Goal: Task Accomplishment & Management: Manage account settings

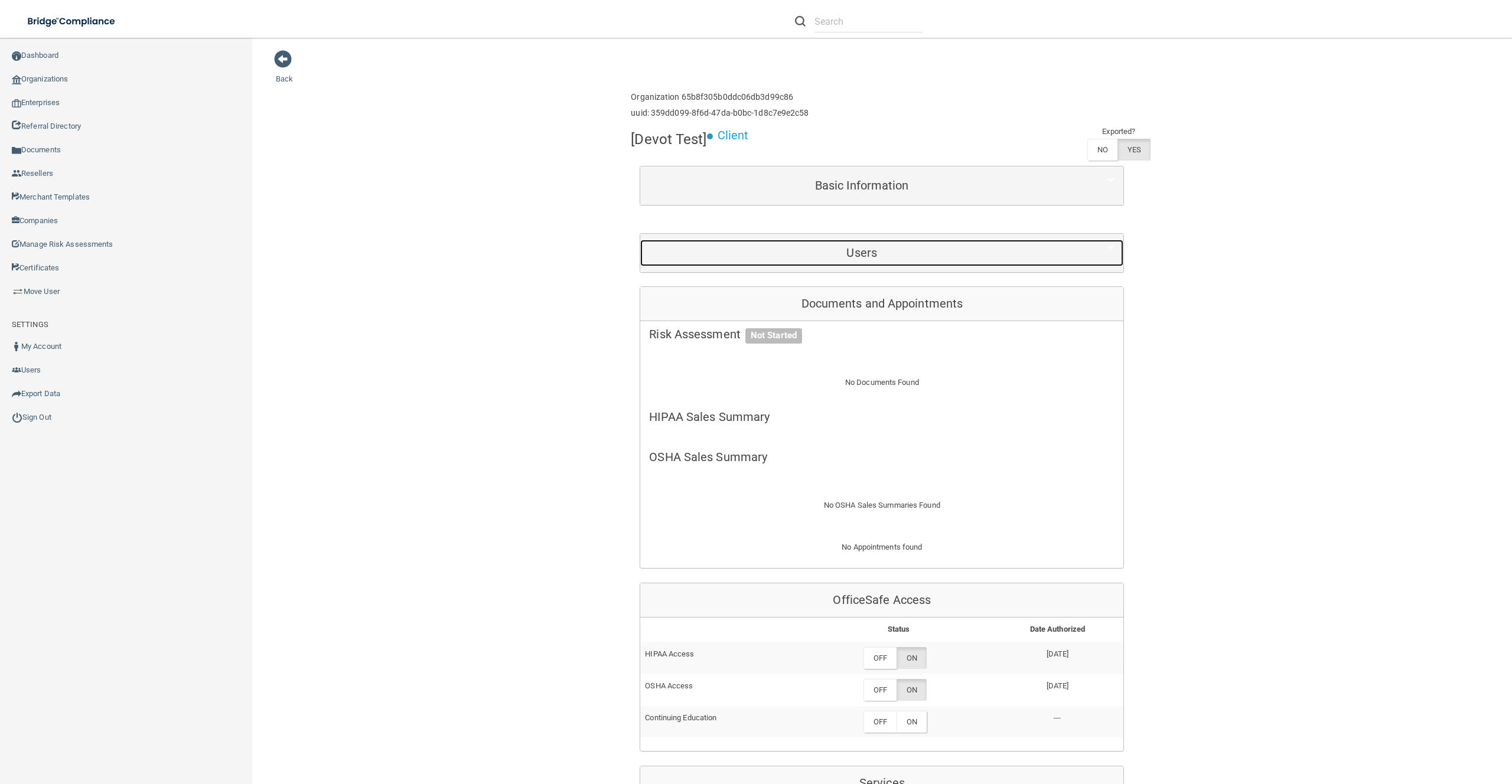
click at [774, 254] on h5 "Users" at bounding box center [861, 253] width 426 height 13
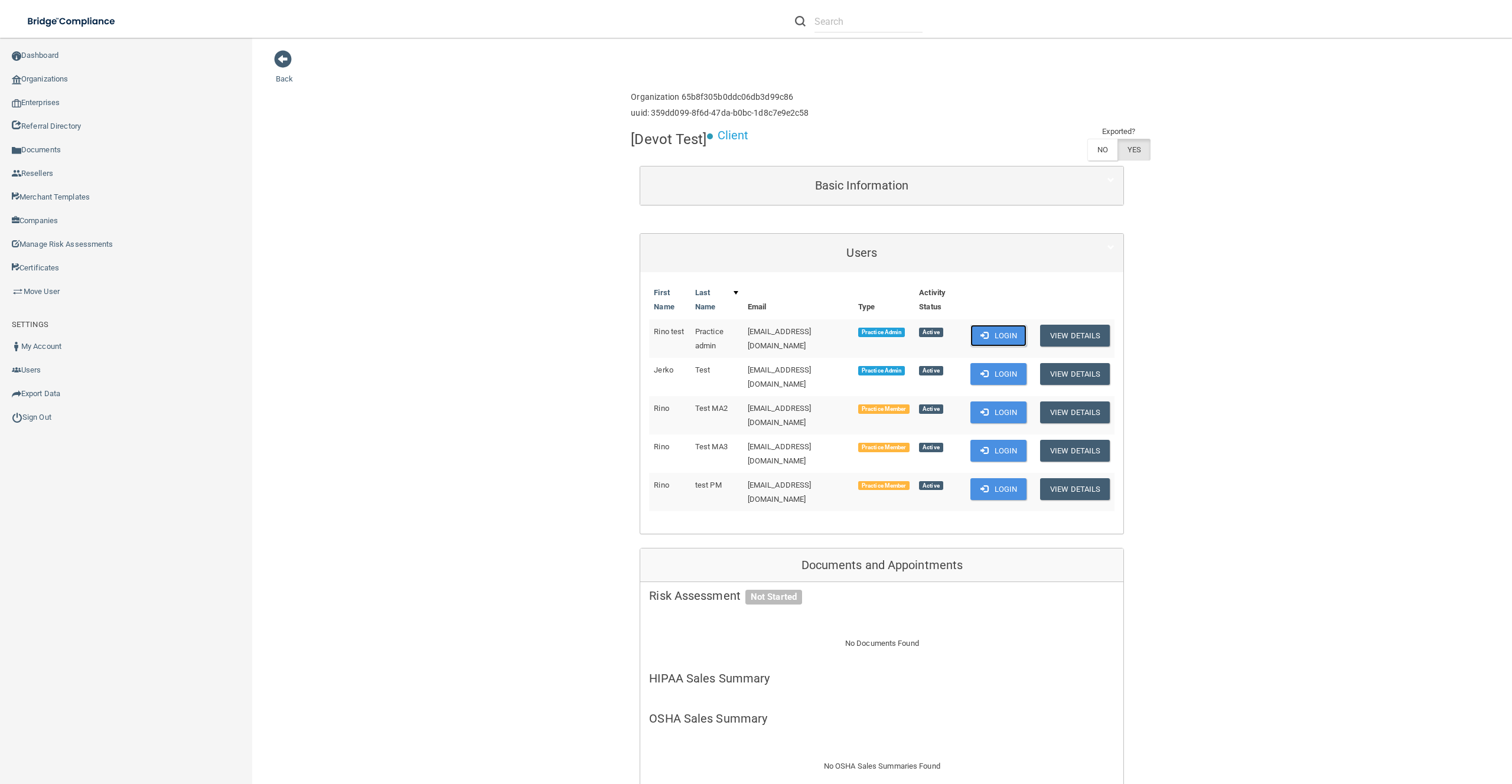
click at [1001, 336] on button "Login" at bounding box center [998, 336] width 56 height 22
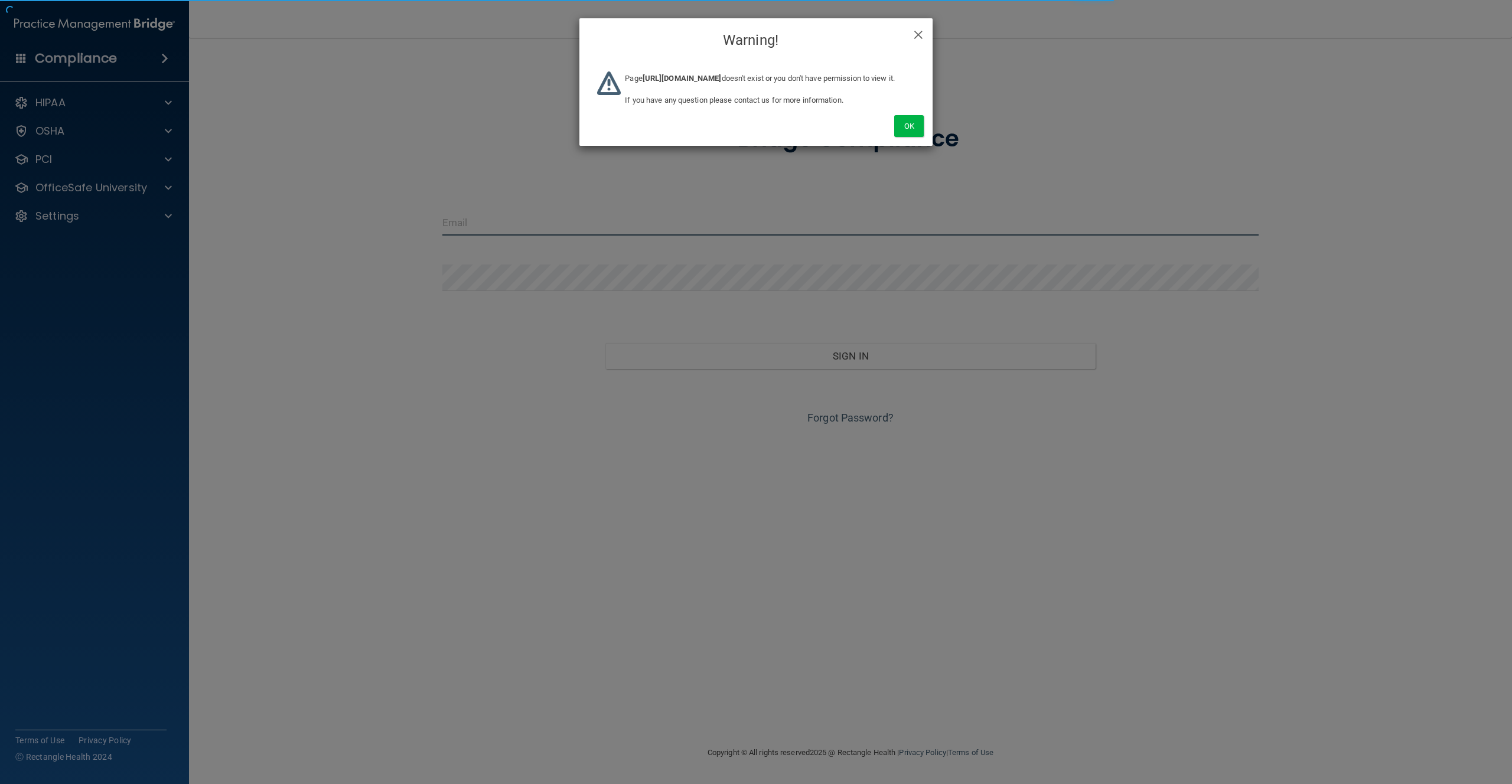
type input "[PERSON_NAME][EMAIL_ADDRESS][DOMAIN_NAME]"
click at [923, 29] on span "×" at bounding box center [917, 33] width 10 height 24
